Goal: Communication & Community: Answer question/provide support

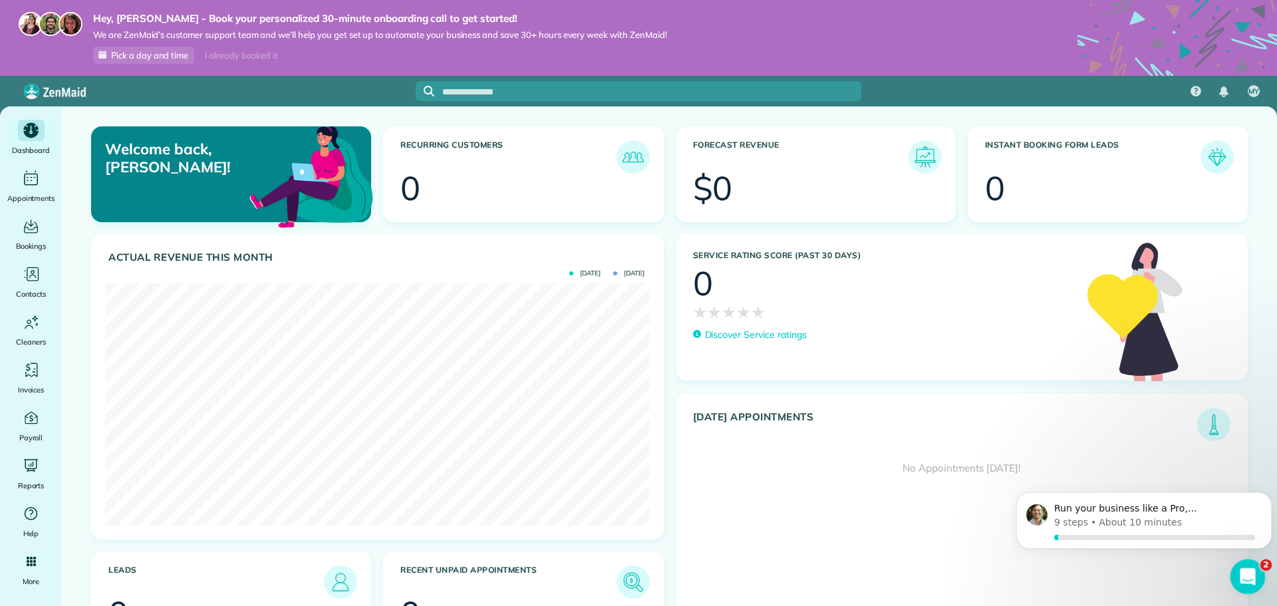
click at [1241, 573] on icon "Open Intercom Messenger" at bounding box center [1246, 575] width 22 height 22
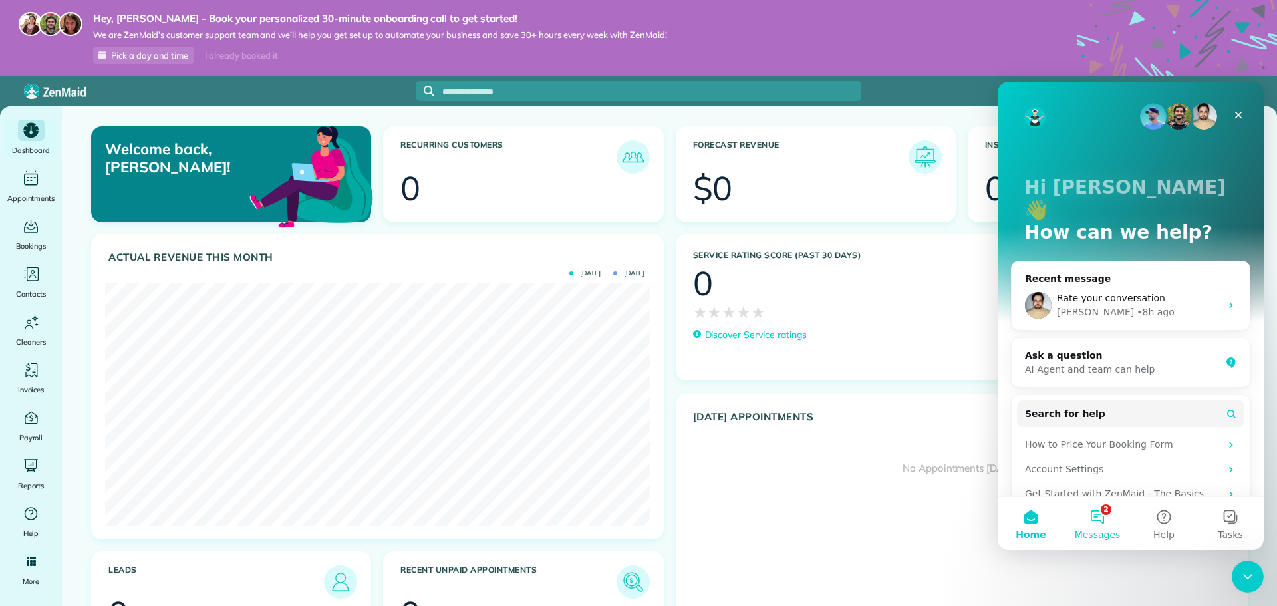
click at [1105, 525] on button "2 Messages" at bounding box center [1097, 523] width 67 height 53
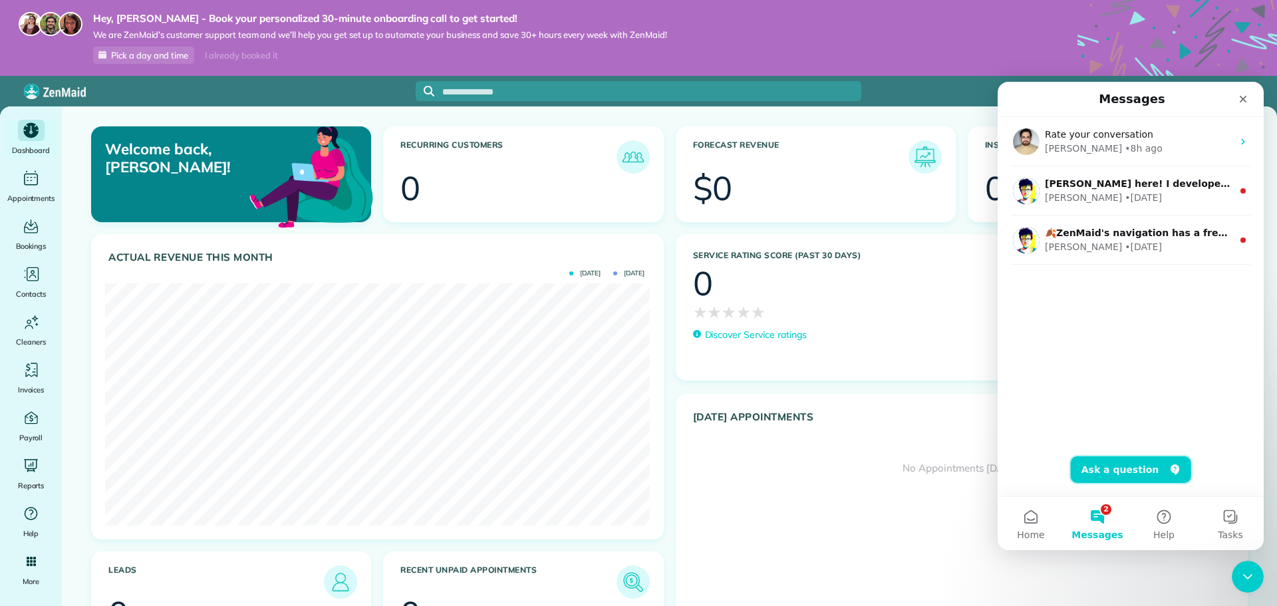
click at [1112, 474] on button "Ask a question" at bounding box center [1131, 469] width 120 height 27
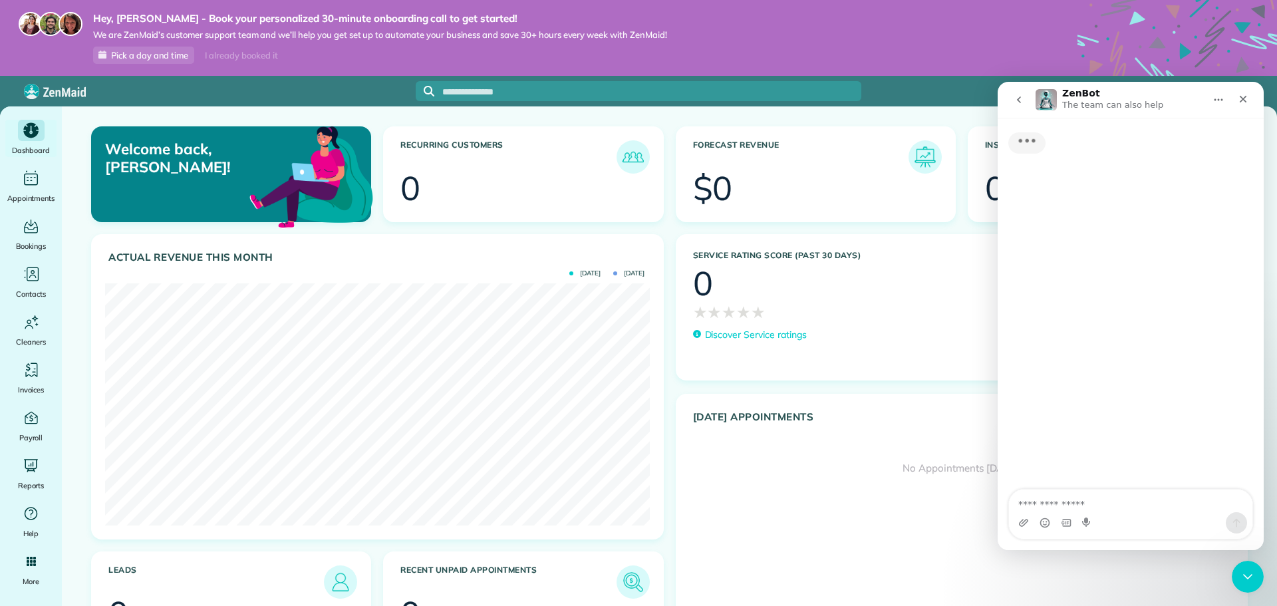
type textarea "**********"
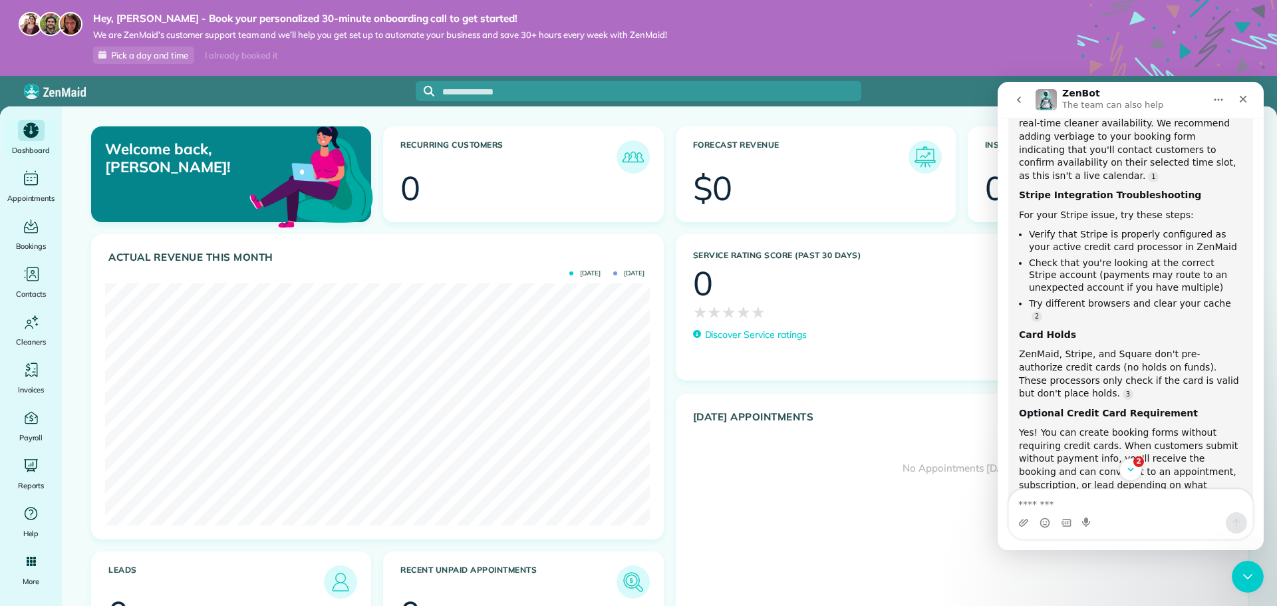
scroll to position [791, 0]
click at [1123, 388] on link "Source reference 13399461:" at bounding box center [1128, 393] width 11 height 11
click at [1028, 329] on div "All the Ways Customers Can Be Charged in ZenMaid" at bounding box center [1109, 337] width 194 height 17
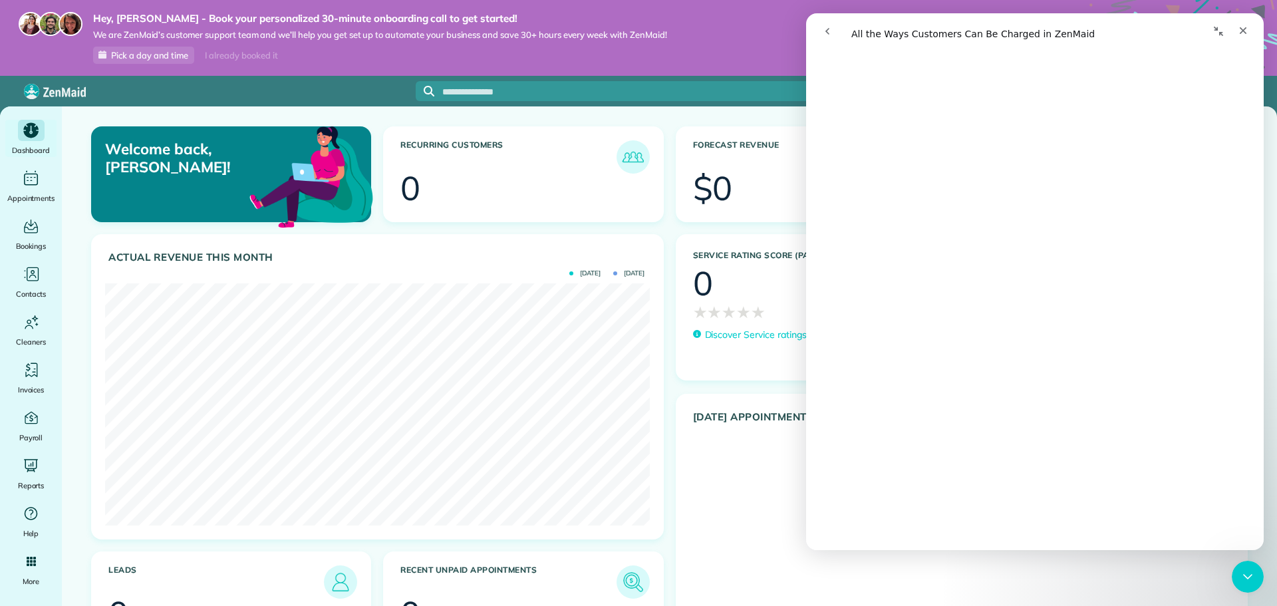
scroll to position [798, 0]
click at [1236, 31] on div "Close" at bounding box center [1243, 31] width 24 height 24
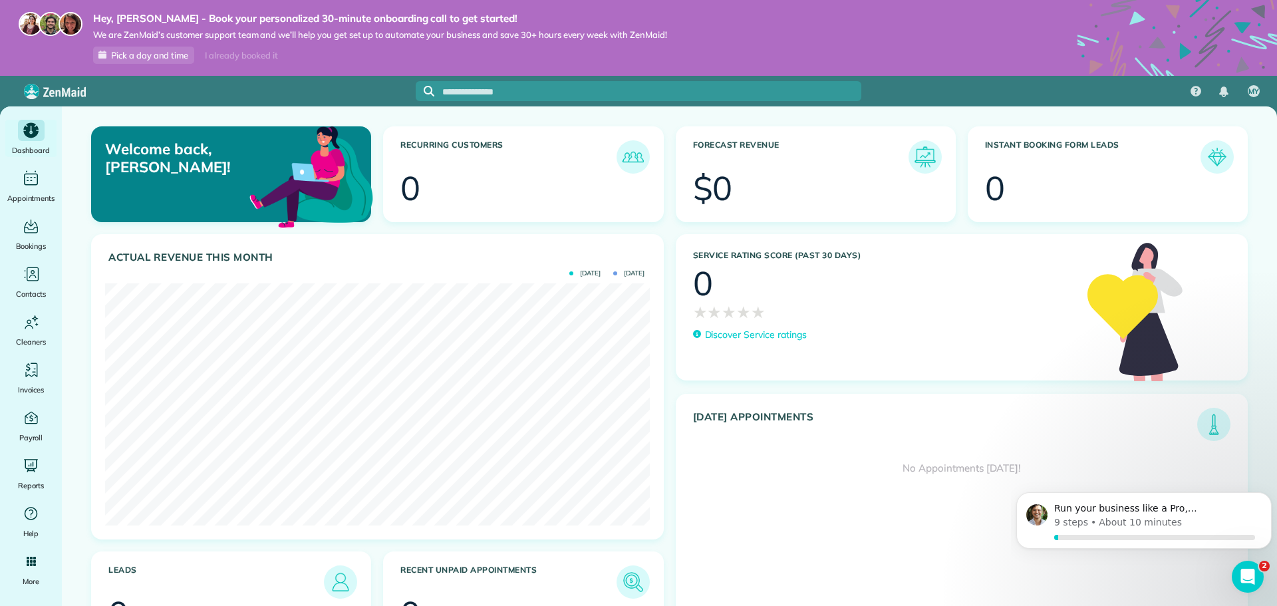
scroll to position [0, 0]
click at [1145, 523] on p "About 10 minutes" at bounding box center [1140, 522] width 83 height 14
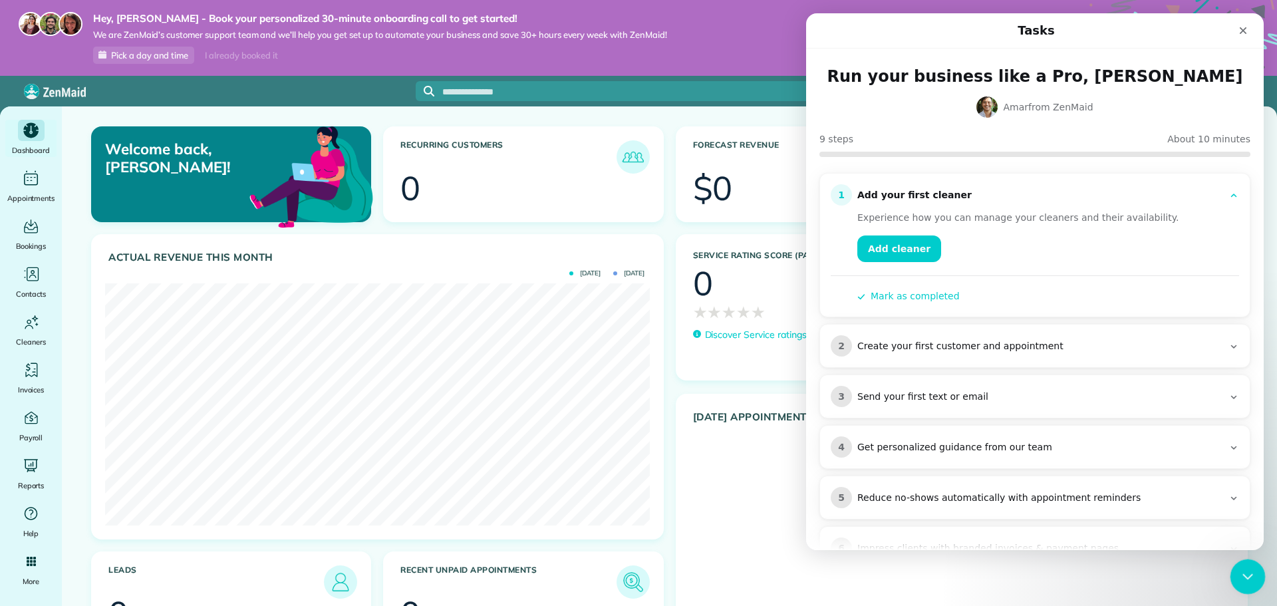
click at [1248, 576] on icon "Close Intercom Messenger" at bounding box center [1246, 575] width 16 height 16
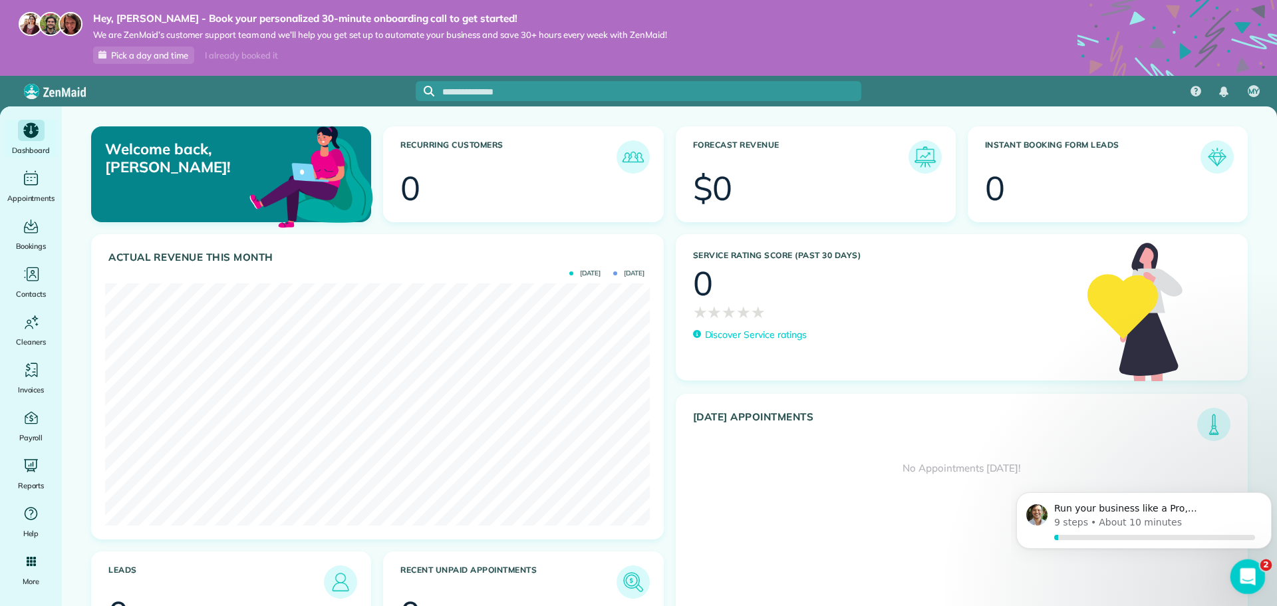
click at [1248, 576] on icon "Open Intercom Messenger" at bounding box center [1246, 575] width 22 height 22
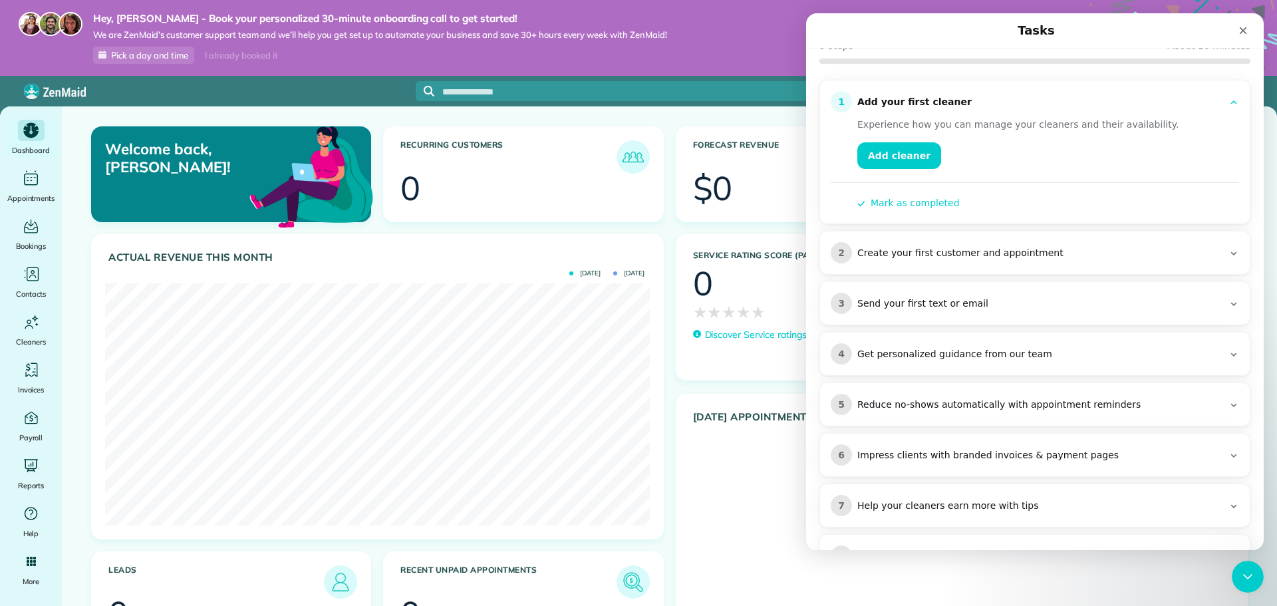
scroll to position [192, 0]
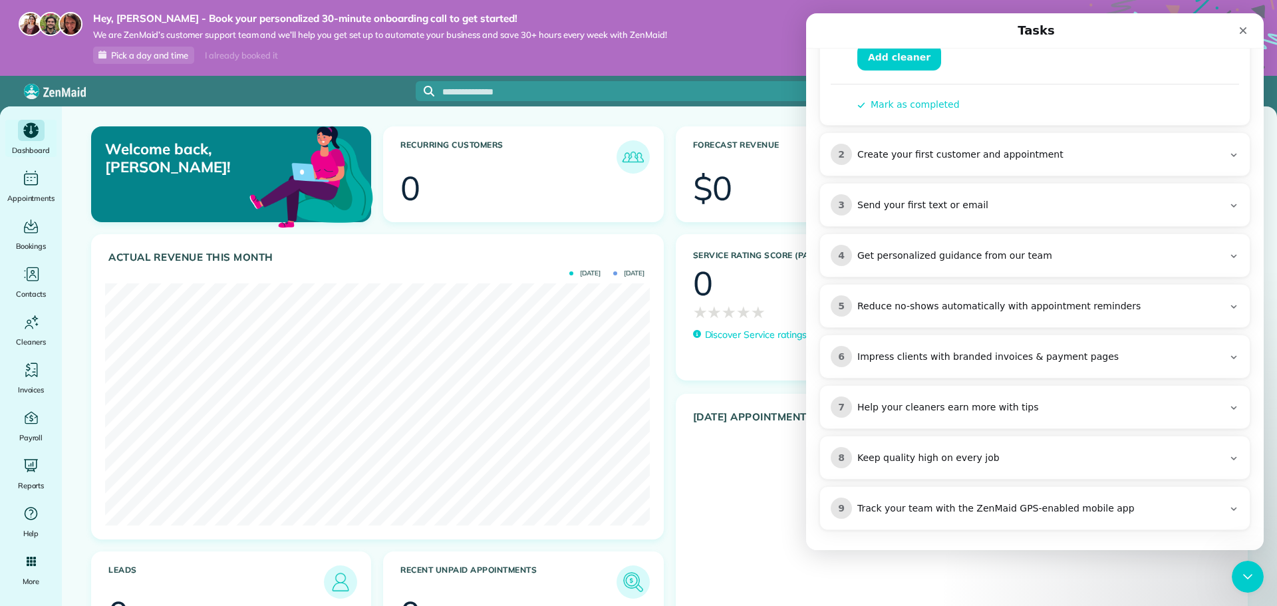
click at [756, 539] on div "[DATE] Appointments No Appointments [DATE]!" at bounding box center [962, 521] width 573 height 254
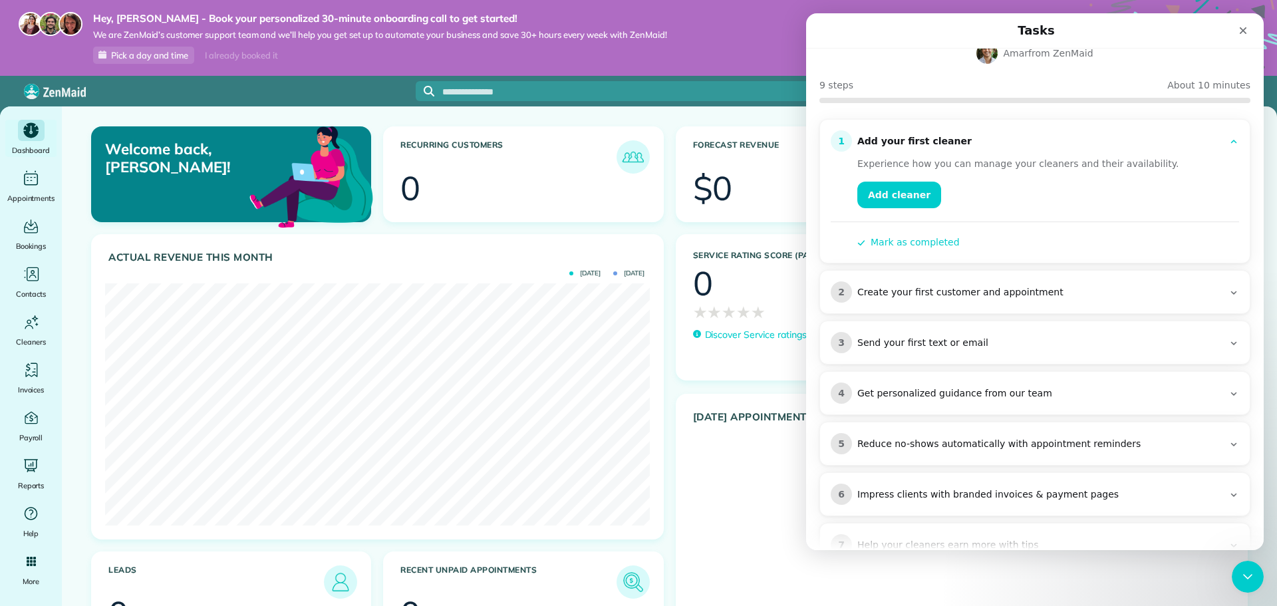
scroll to position [0, 0]
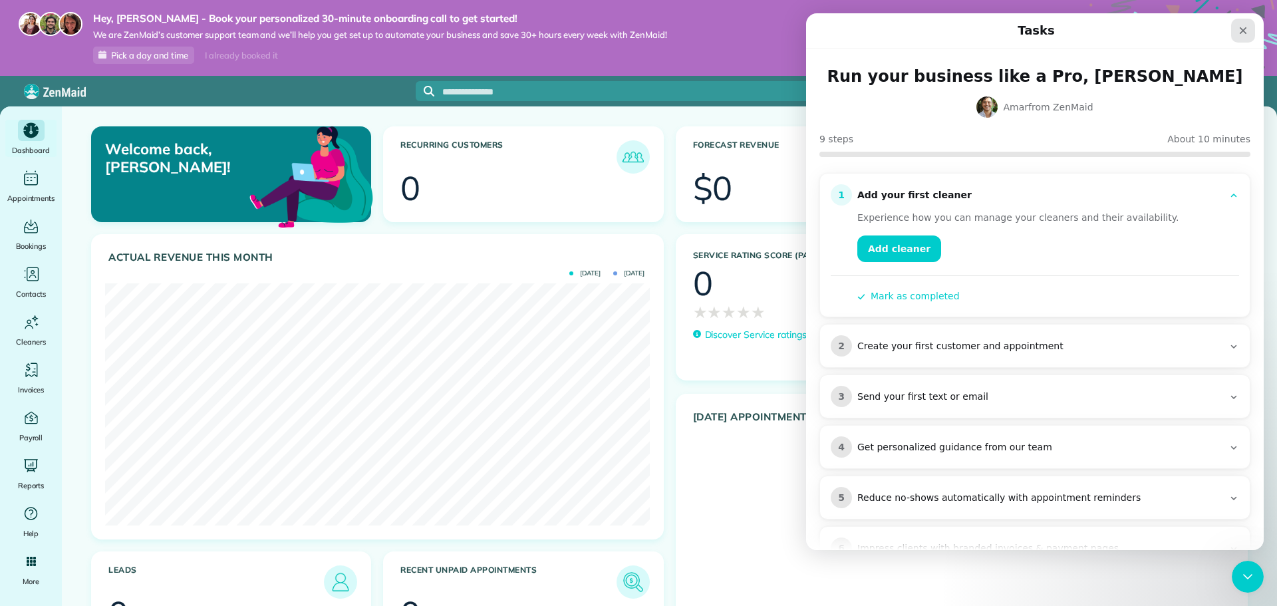
click at [1244, 30] on icon "Close" at bounding box center [1243, 30] width 7 height 7
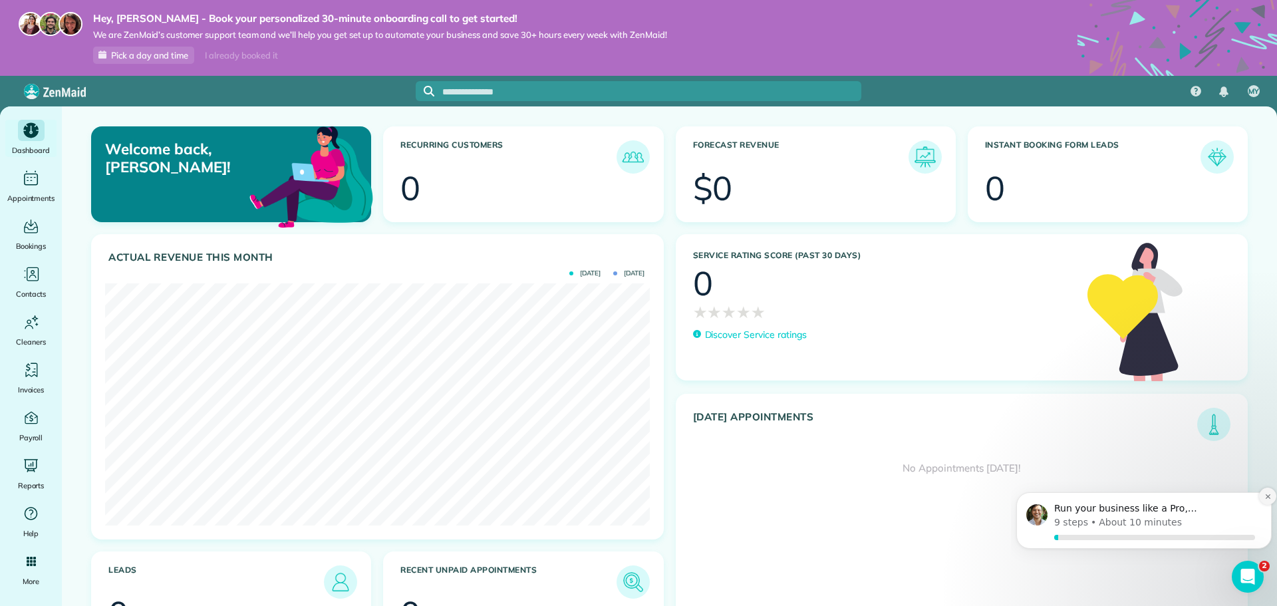
click at [1266, 496] on icon "Dismiss notification" at bounding box center [1267, 496] width 7 height 7
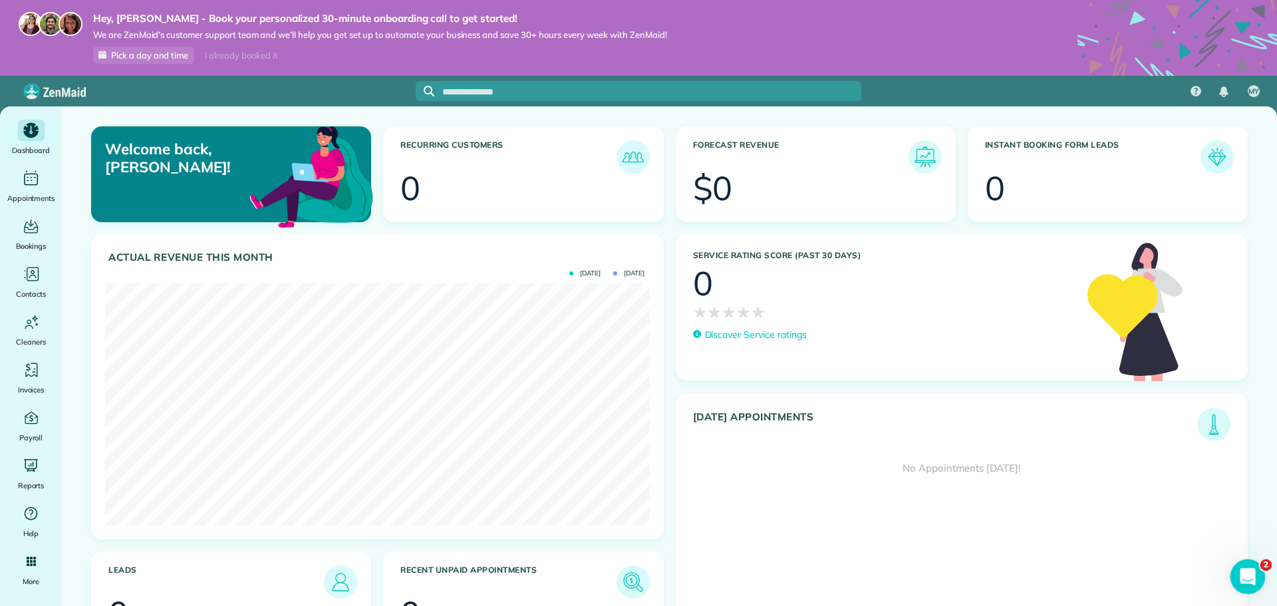
click at [1246, 569] on icon "Open Intercom Messenger" at bounding box center [1246, 575] width 22 height 22
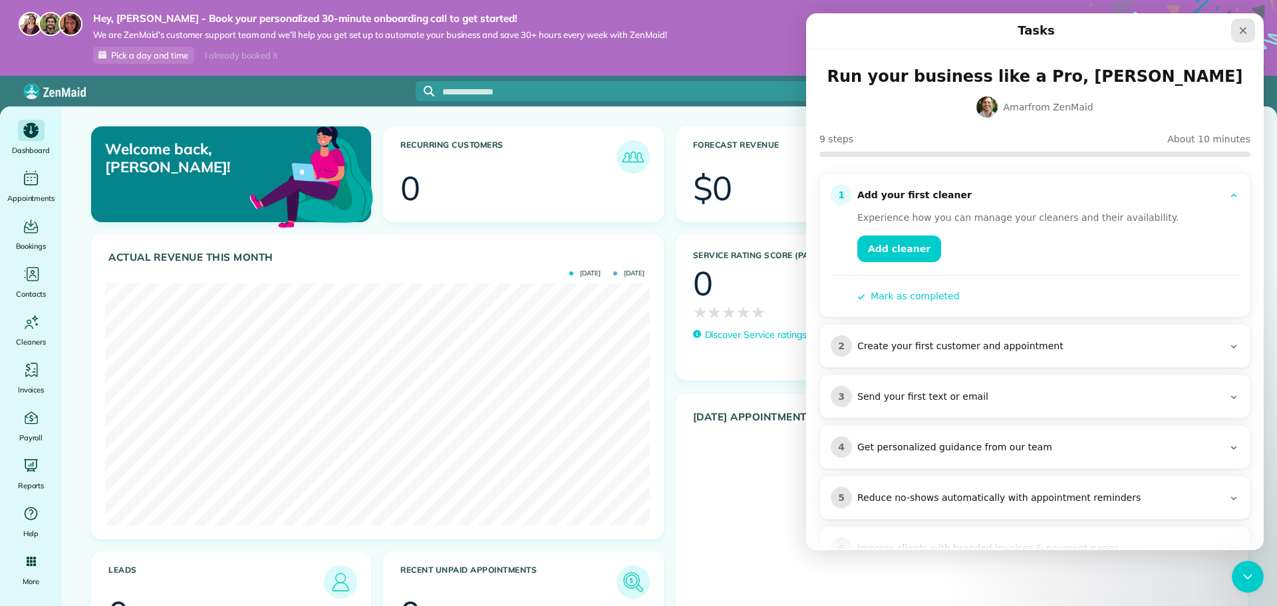
click at [1244, 31] on icon "Close" at bounding box center [1243, 30] width 7 height 7
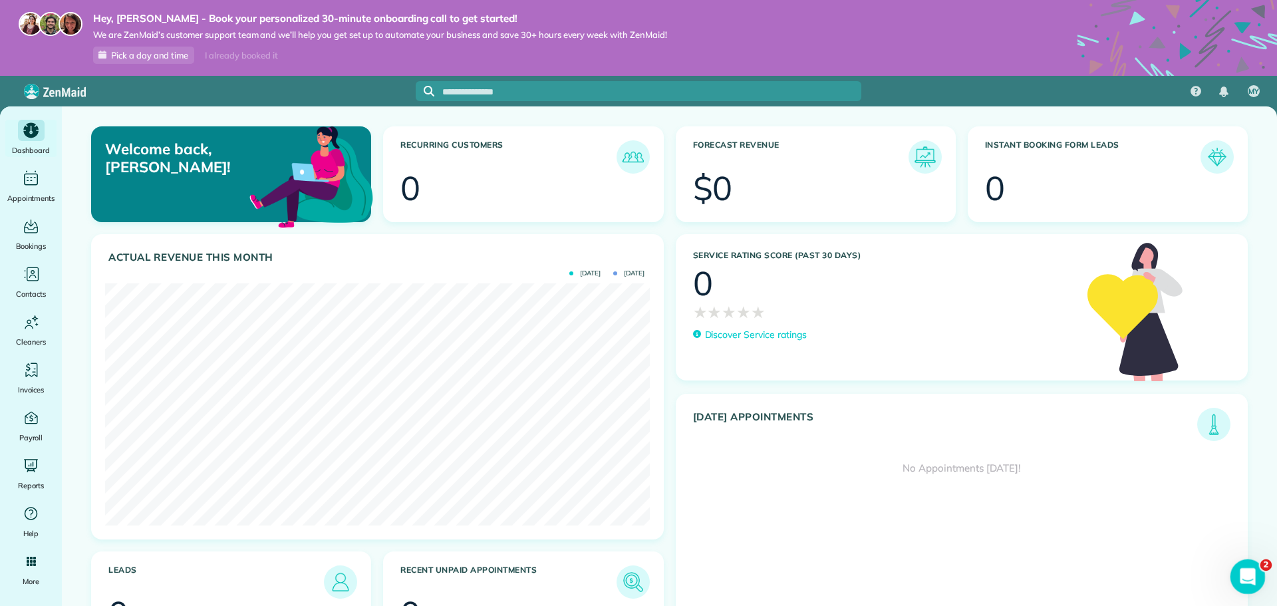
click at [1248, 583] on icon "Open Intercom Messenger" at bounding box center [1246, 575] width 22 height 22
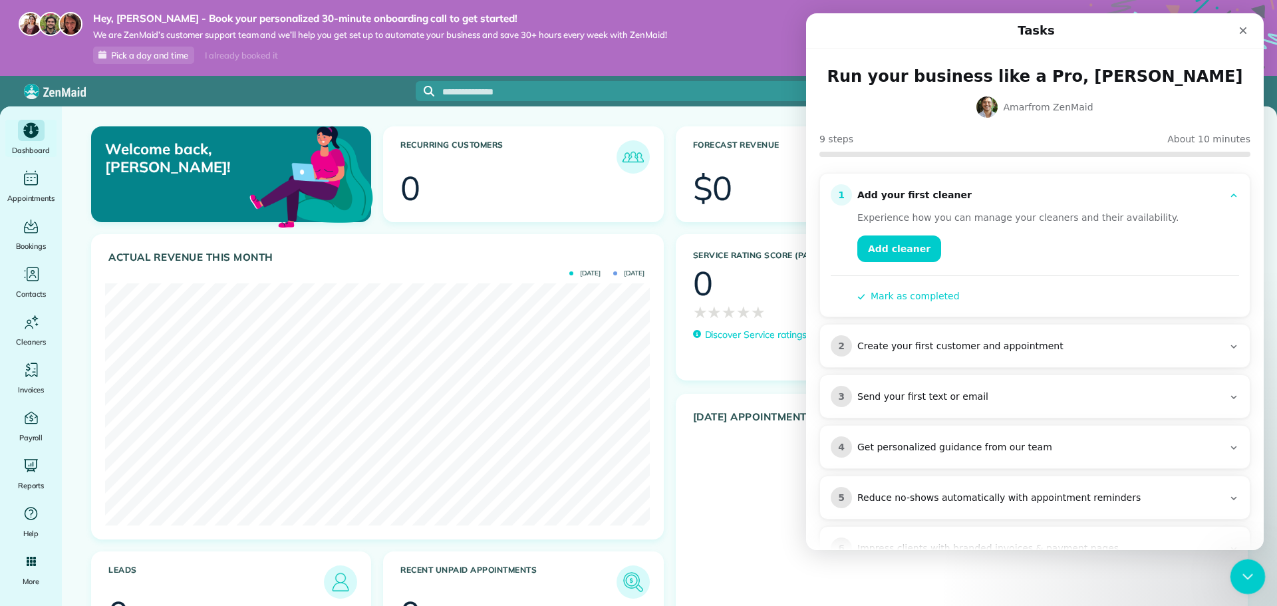
click at [1248, 583] on div "Close Intercom Messenger" at bounding box center [1246, 575] width 32 height 32
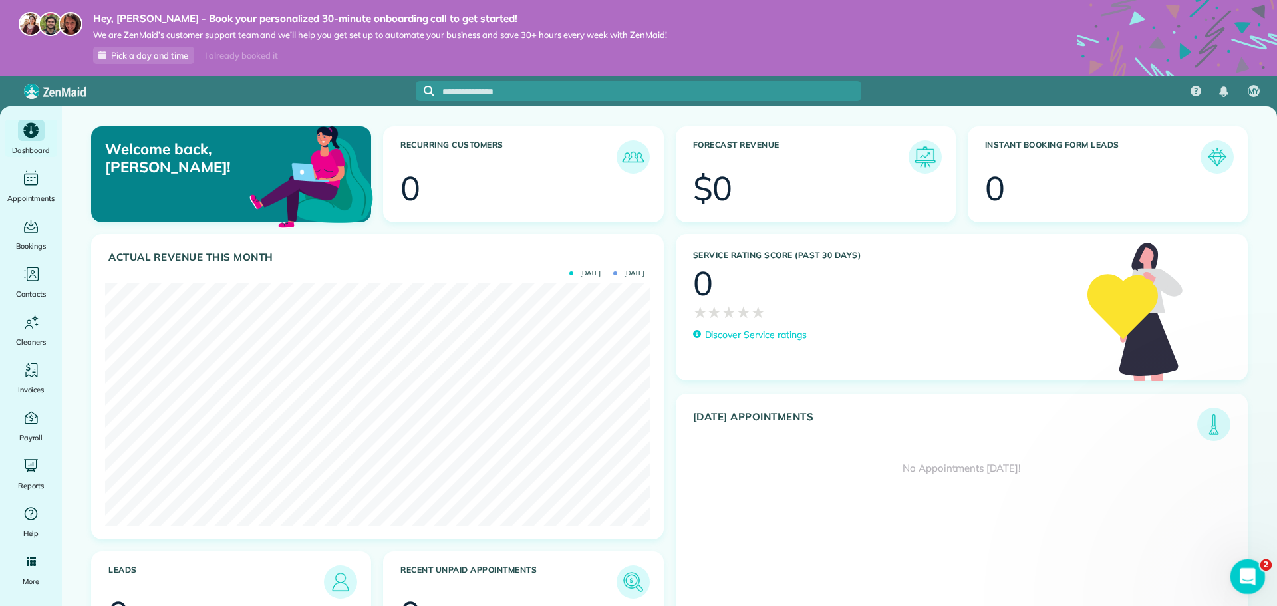
click at [1248, 583] on icon "Open Intercom Messenger" at bounding box center [1246, 575] width 22 height 22
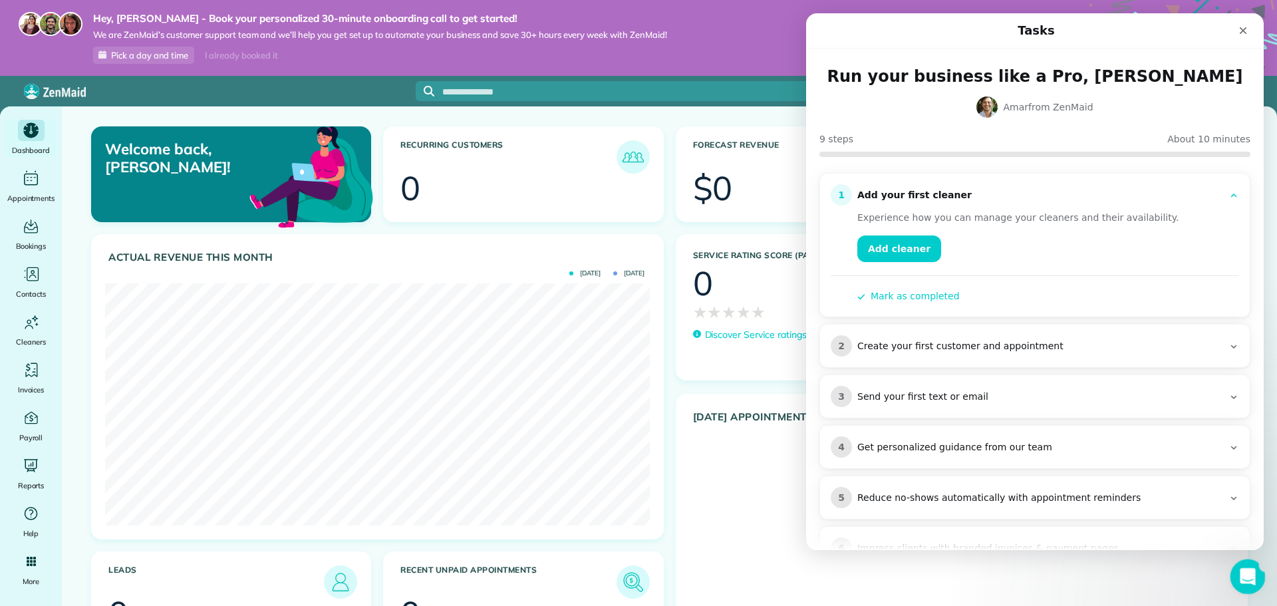
click at [1248, 583] on div "Open Intercom Messenger" at bounding box center [1246, 575] width 44 height 44
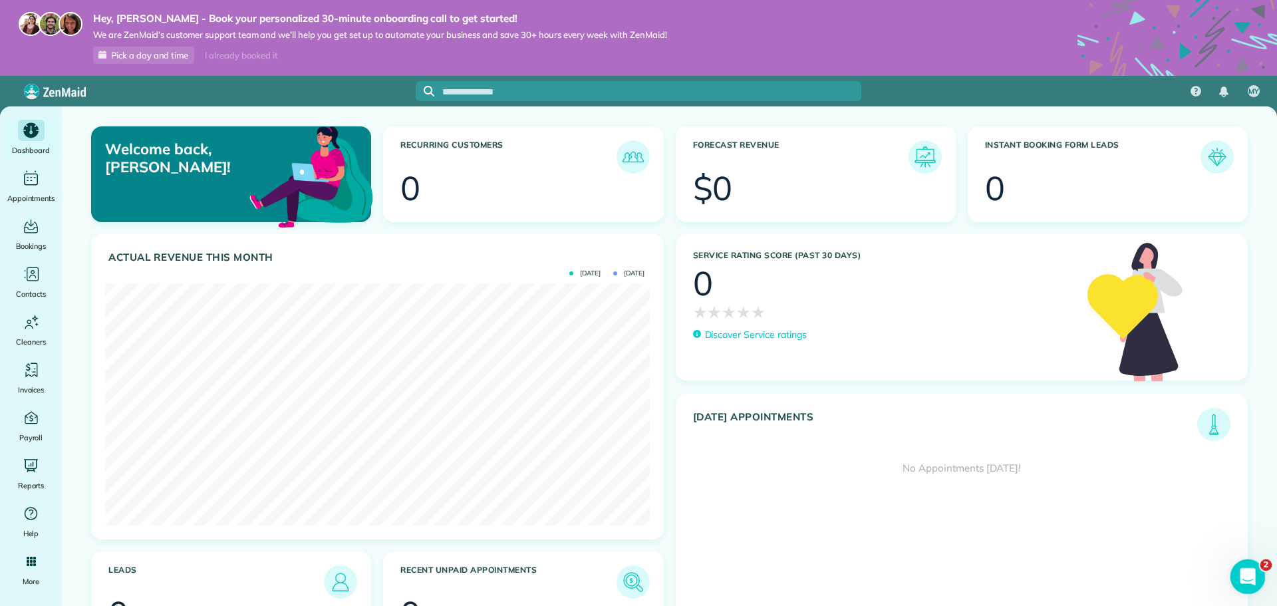
click at [1248, 583] on icon "Open Intercom Messenger" at bounding box center [1246, 575] width 22 height 22
click at [1240, 574] on icon "Open Intercom Messenger" at bounding box center [1248, 577] width 22 height 22
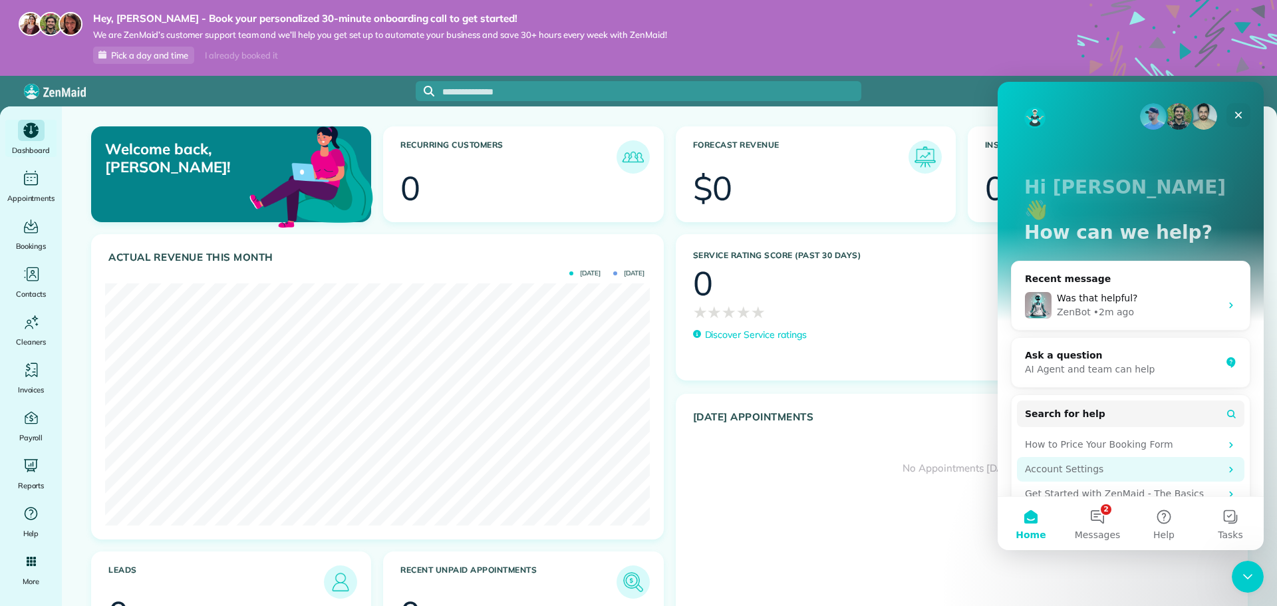
scroll to position [114, 0]
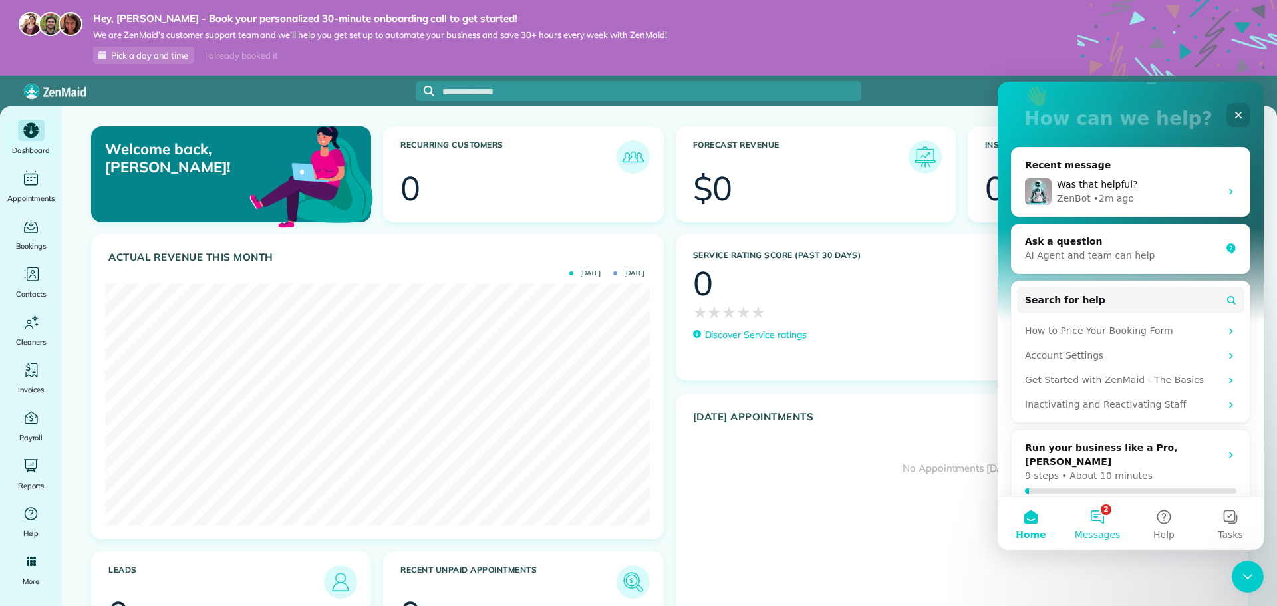
click at [1091, 517] on button "2 Messages" at bounding box center [1097, 523] width 67 height 53
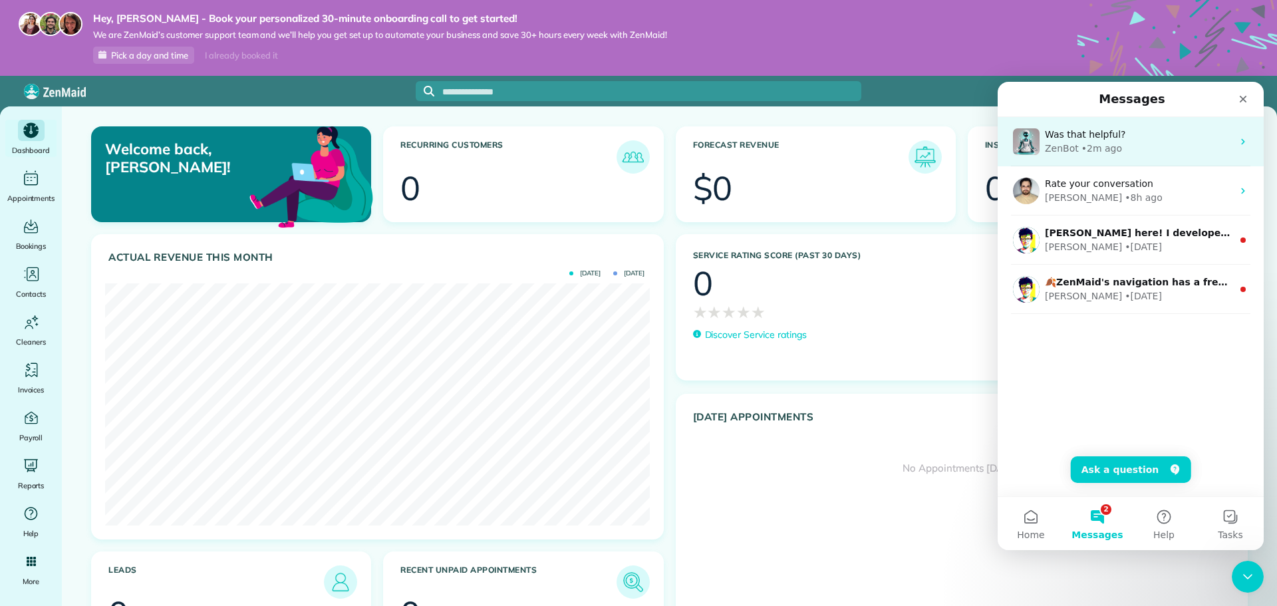
click at [1155, 138] on div "Was that helpful?" at bounding box center [1139, 135] width 188 height 14
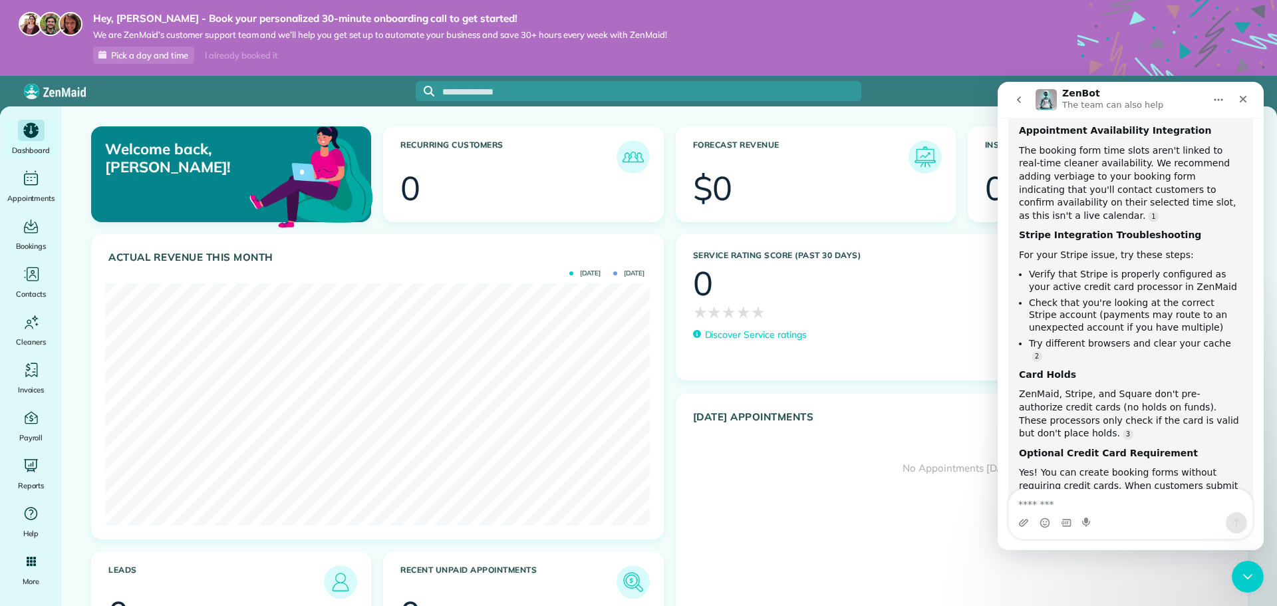
scroll to position [769, 0]
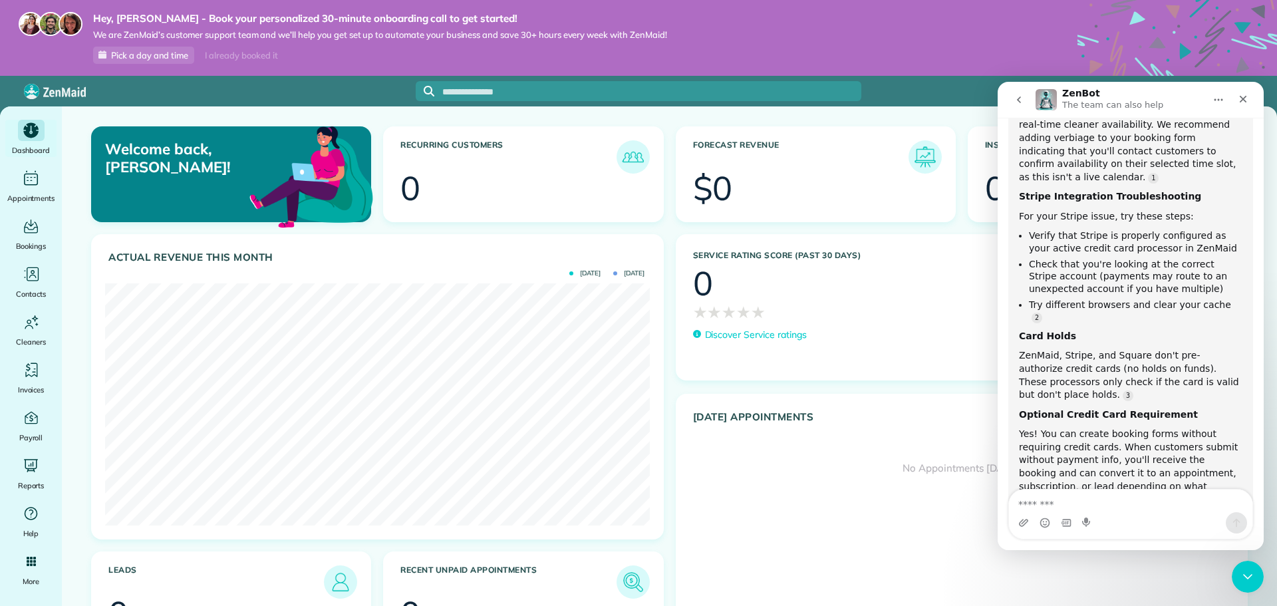
click at [1112, 502] on textarea "Message…" at bounding box center [1130, 501] width 243 height 23
click at [1131, 501] on textarea "Message…" at bounding box center [1130, 501] width 243 height 23
type textarea "*"
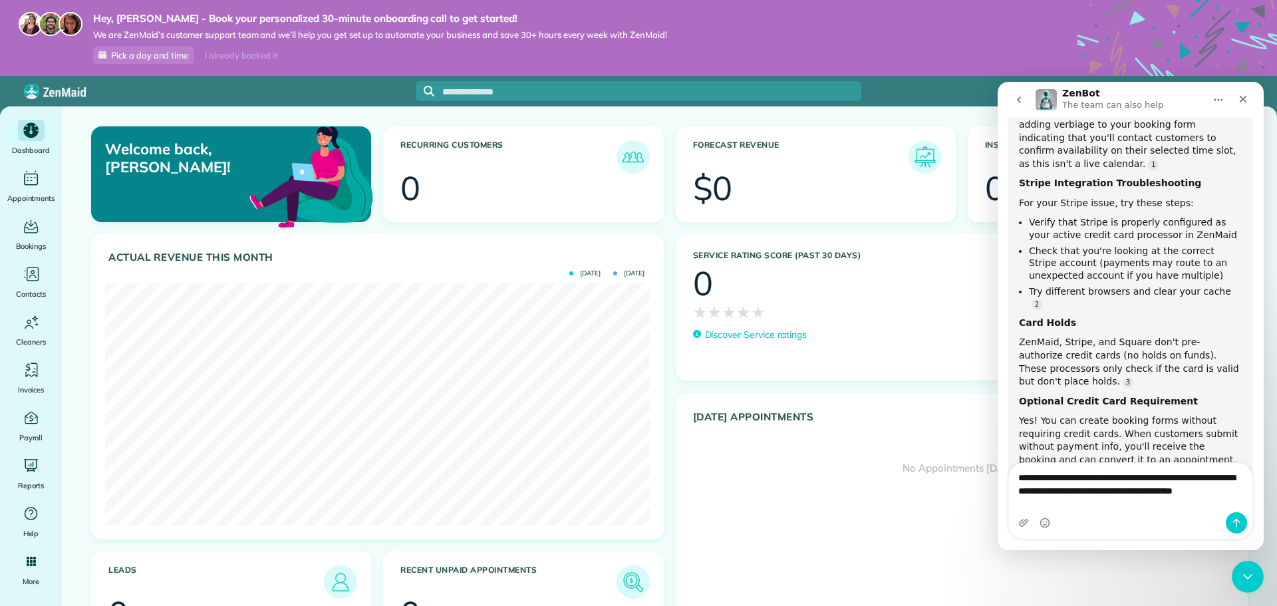
scroll to position [795, 0]
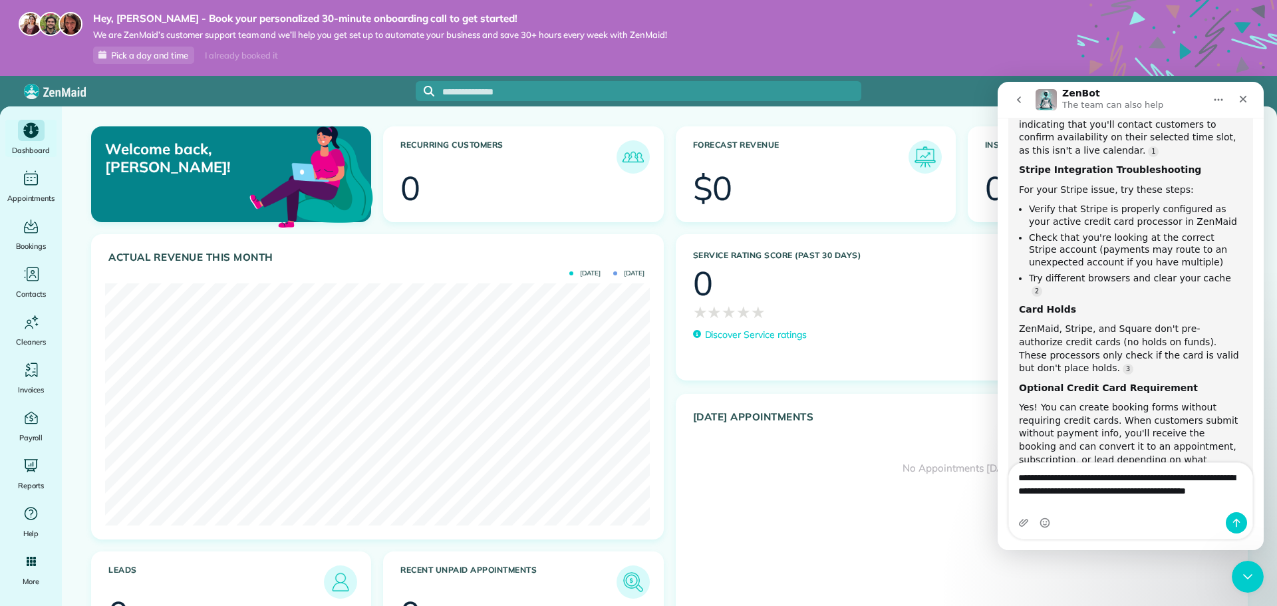
type textarea "**********"
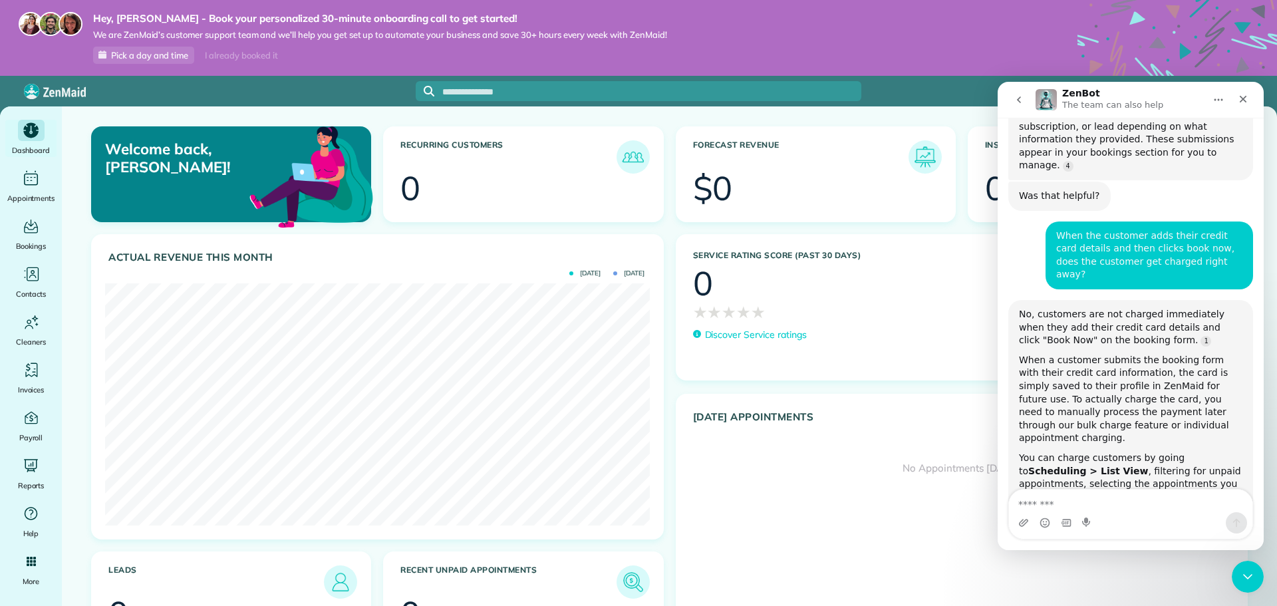
scroll to position [1133, 0]
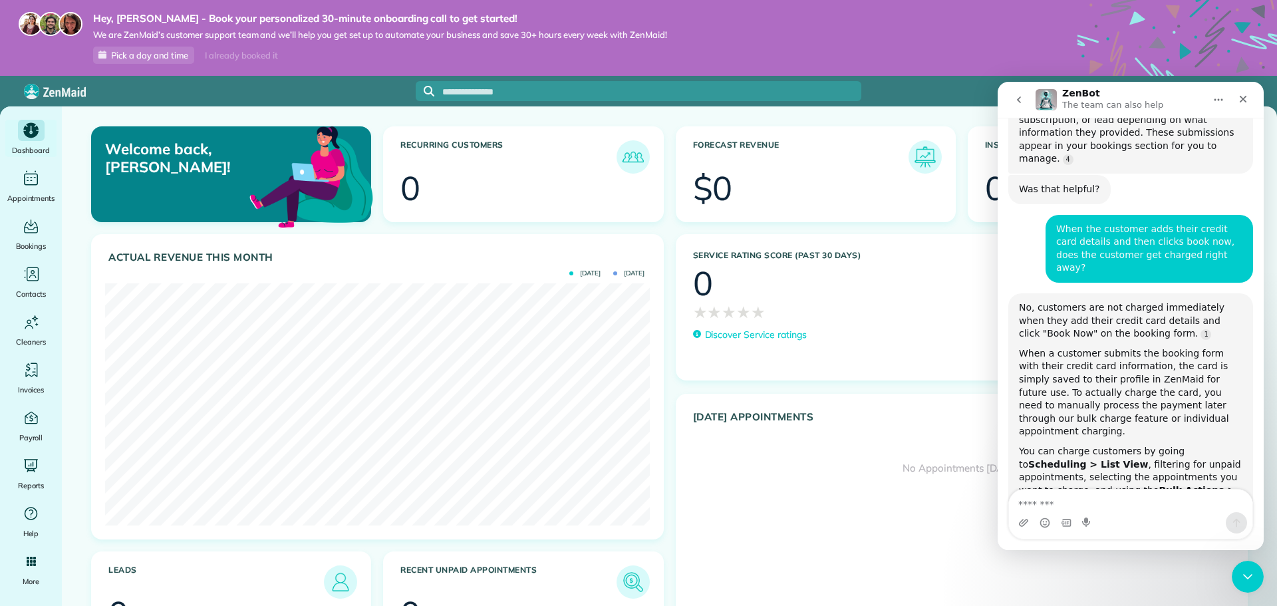
click at [1108, 495] on textarea "Message…" at bounding box center [1130, 501] width 243 height 23
type textarea "**********"
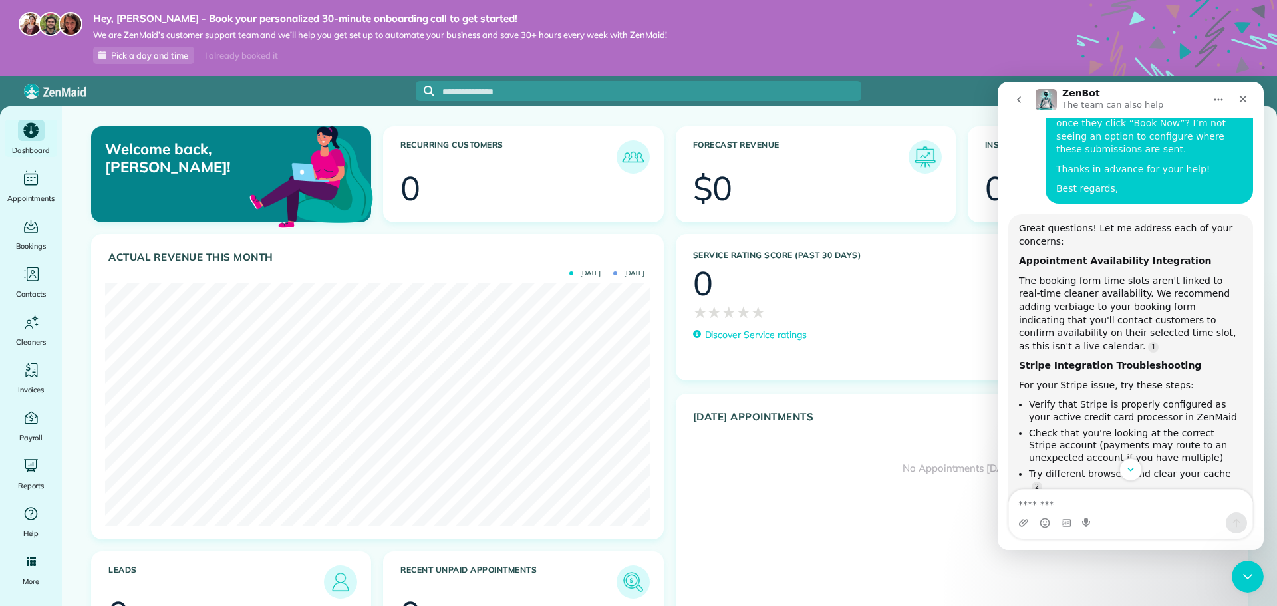
scroll to position [493, 0]
